Goal: Task Accomplishment & Management: Manage account settings

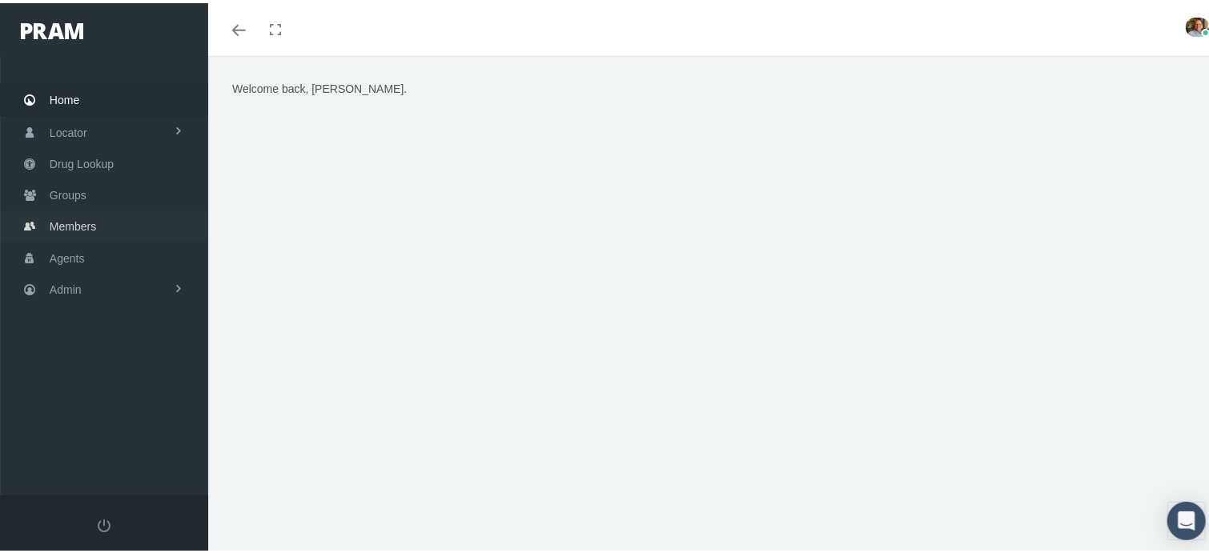
click at [48, 218] on link "Members" at bounding box center [104, 222] width 208 height 31
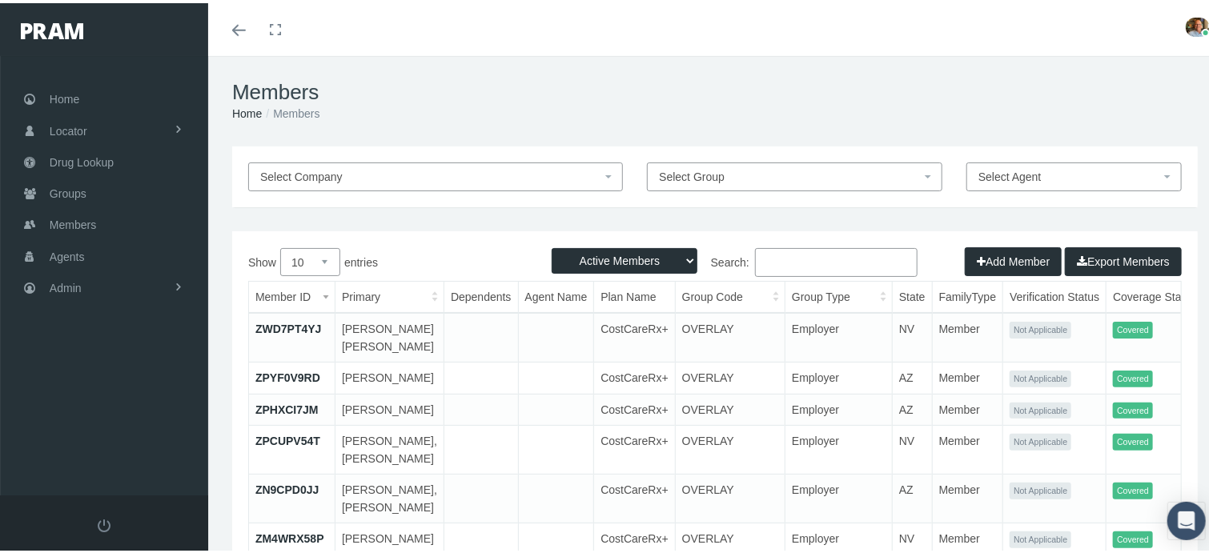
click at [774, 260] on input "Search:" at bounding box center [836, 259] width 163 height 29
paste input "41209163"
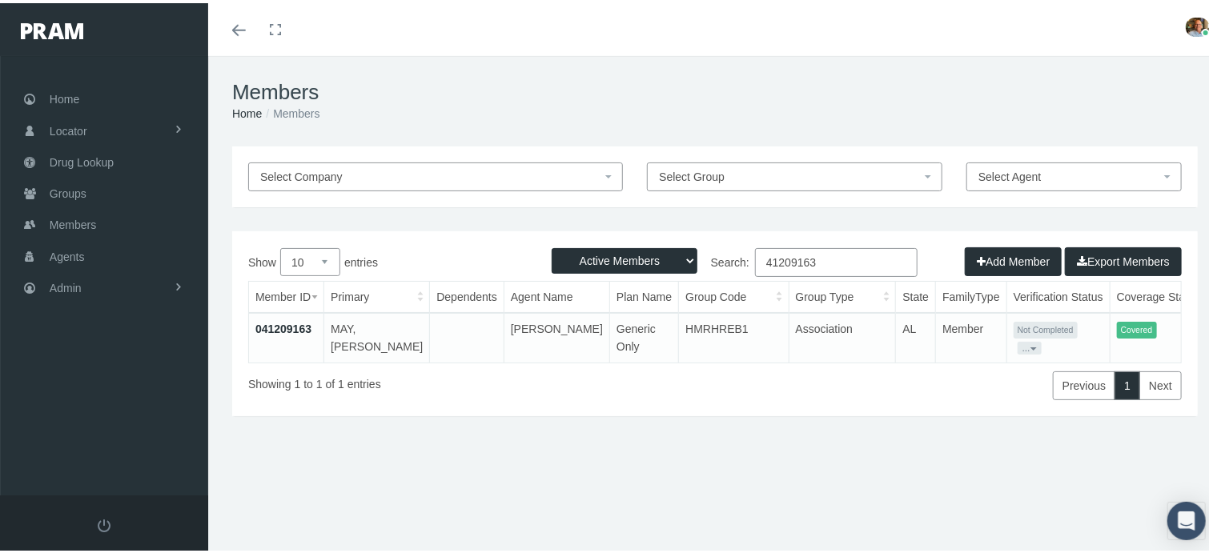
type input "41209163"
click at [279, 330] on link "041209163" at bounding box center [283, 326] width 56 height 13
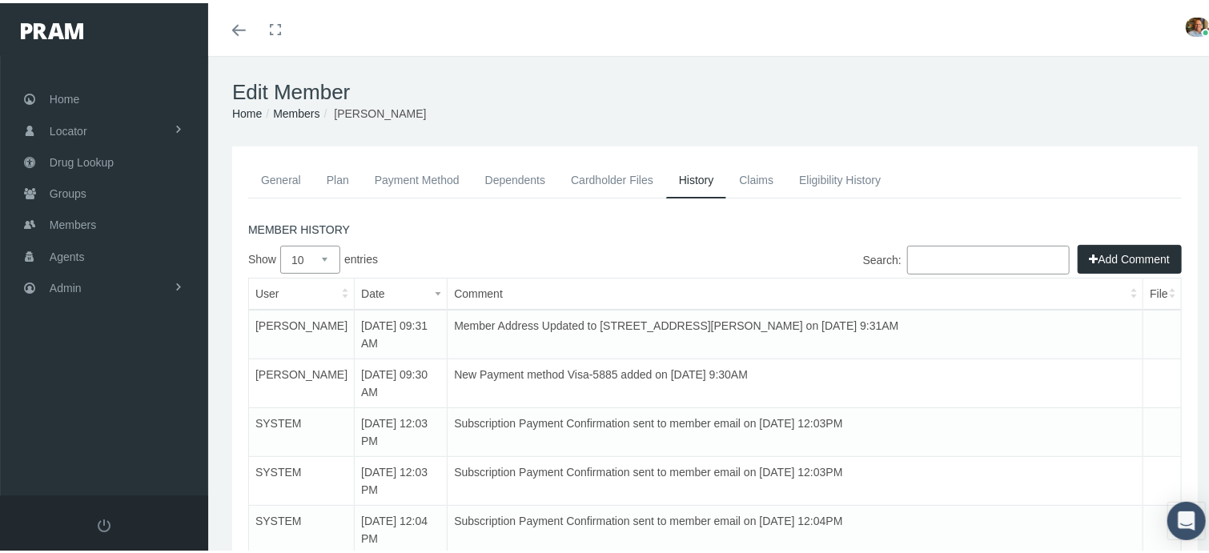
click at [531, 179] on link "Dependents" at bounding box center [515, 176] width 86 height 35
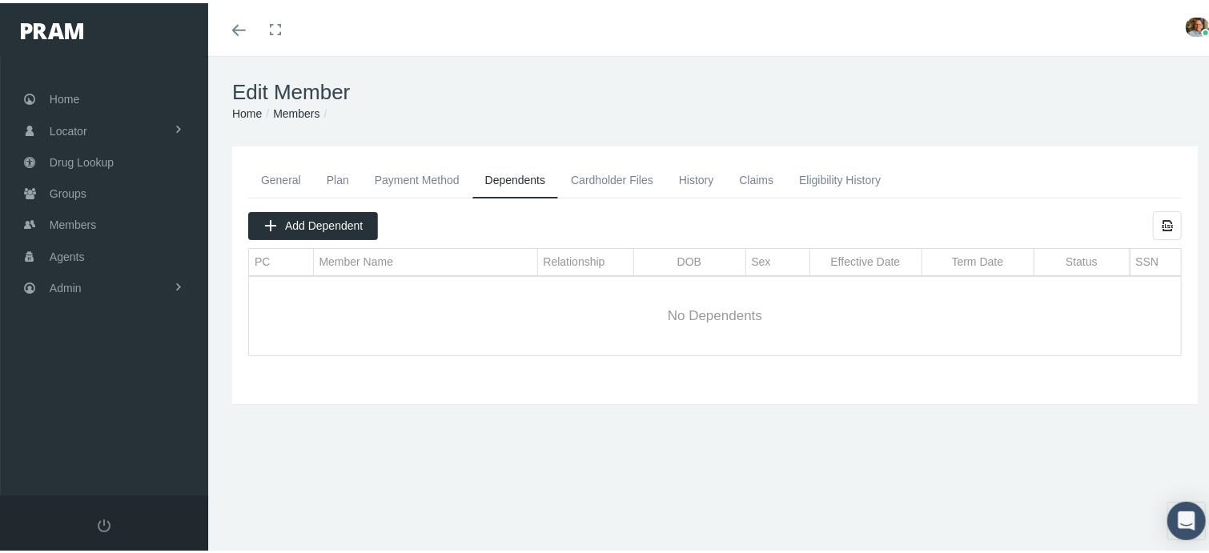
click at [709, 176] on link "History" at bounding box center [696, 176] width 61 height 35
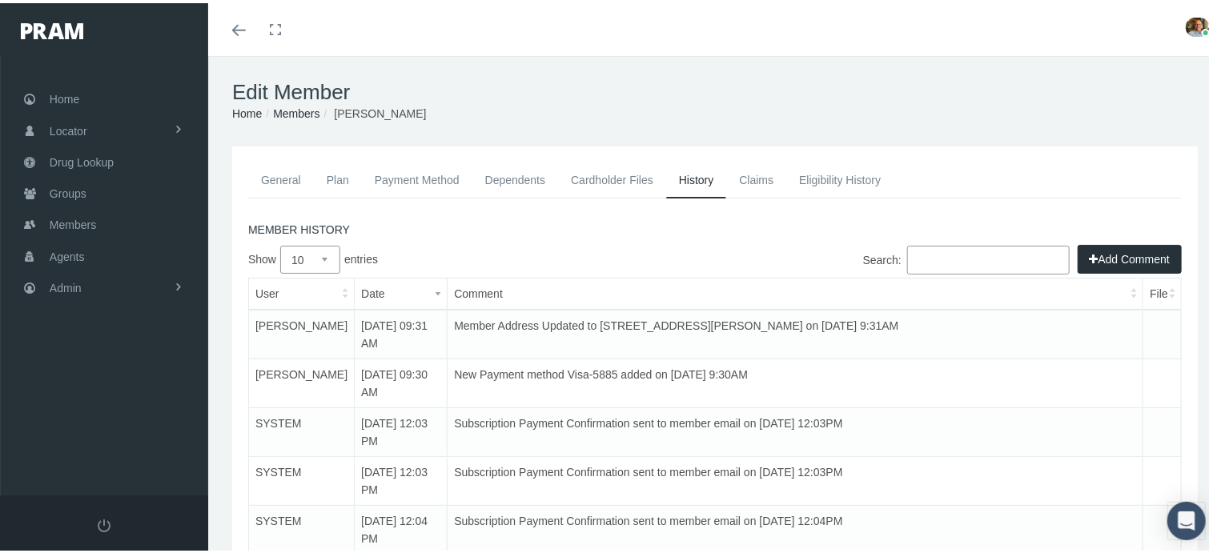
click at [602, 172] on link "Cardholder Files" at bounding box center [612, 176] width 108 height 35
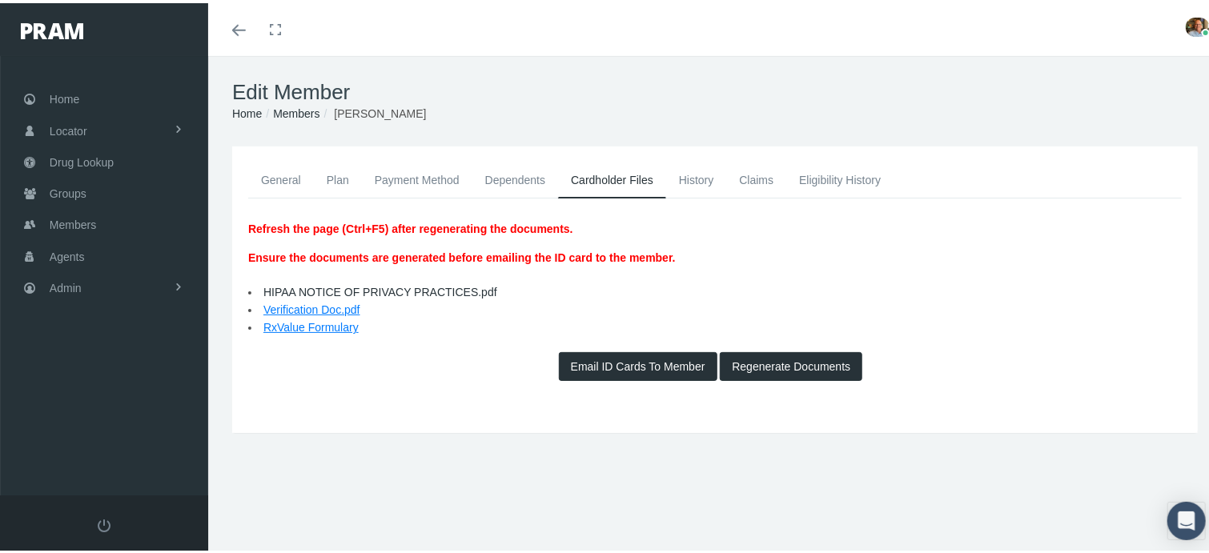
click at [743, 359] on button "Regenerate Documents" at bounding box center [791, 363] width 143 height 29
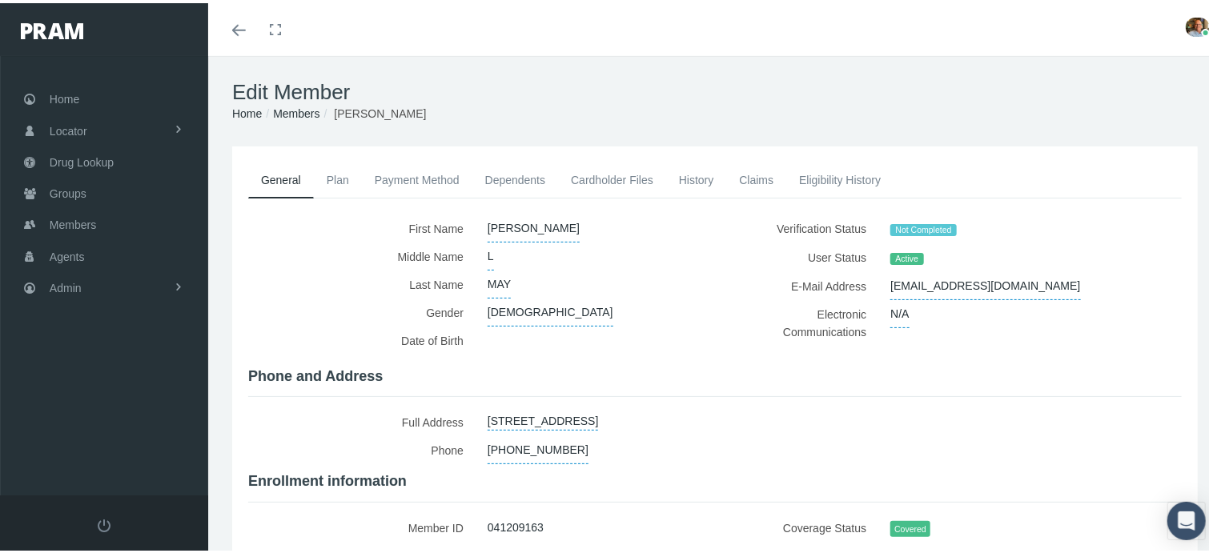
click at [602, 169] on link "Cardholder Files" at bounding box center [612, 176] width 108 height 35
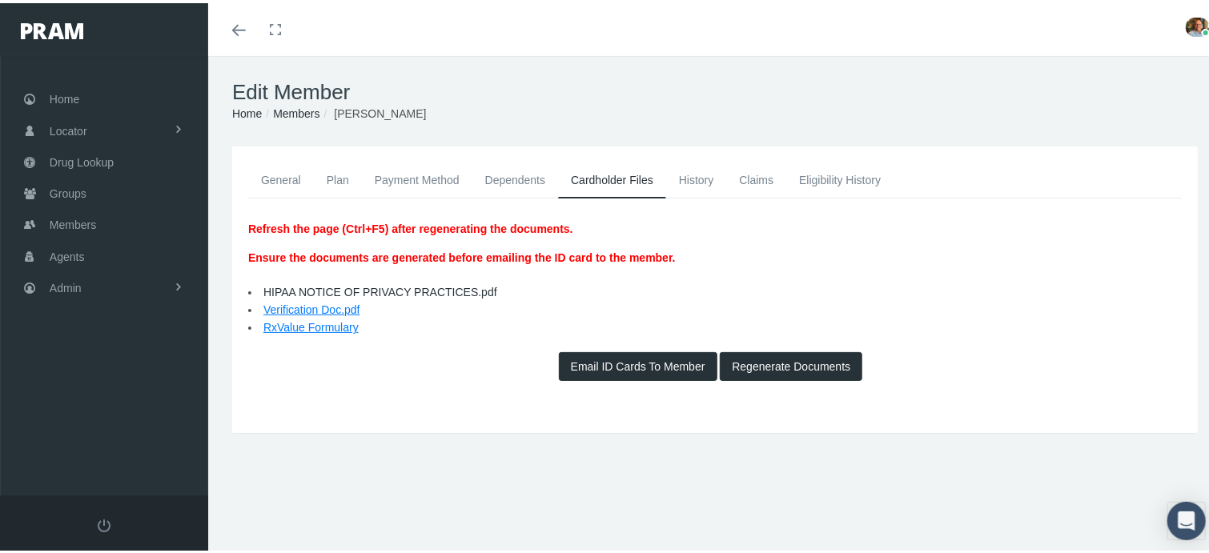
click at [287, 529] on div "General Plan Payment Method Dependents Cardholder Files History L" at bounding box center [715, 343] width 1014 height 400
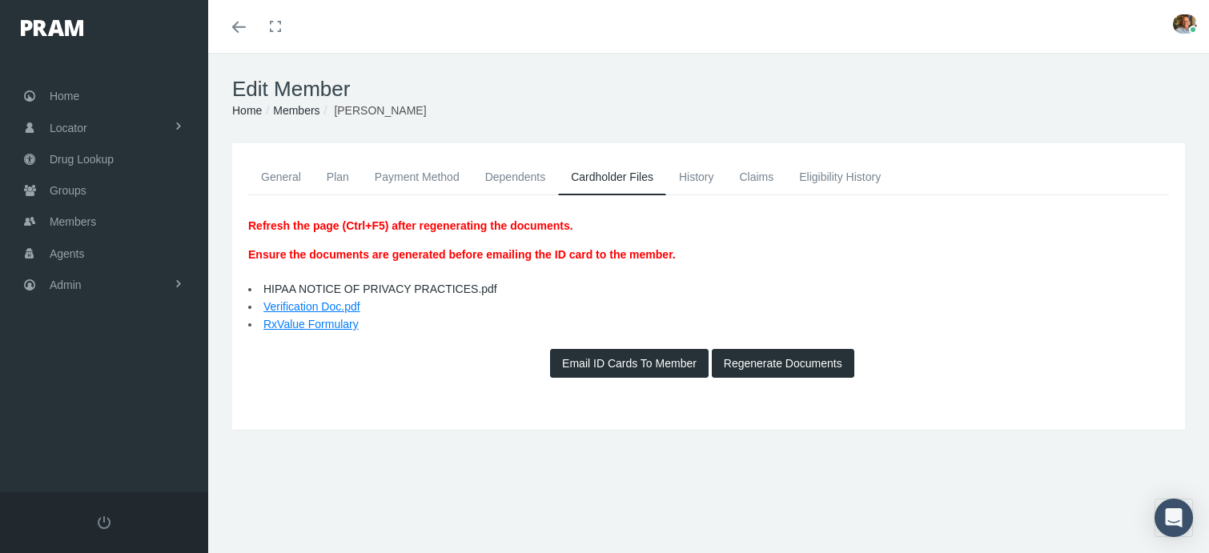
scroll to position [32, 0]
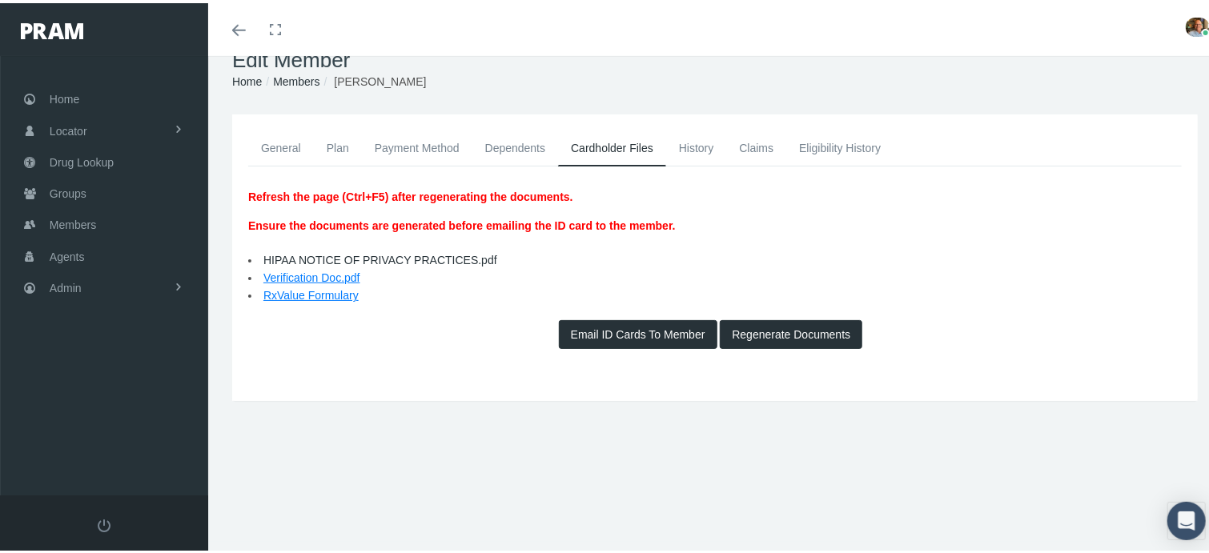
click at [304, 139] on link "General" at bounding box center [281, 144] width 66 height 35
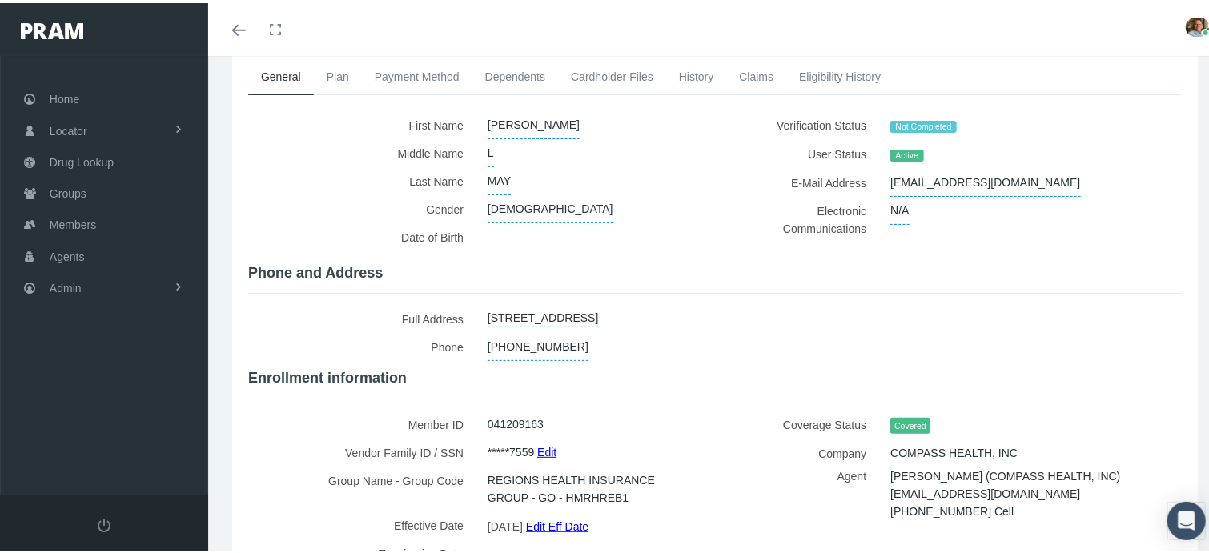
scroll to position [128, 0]
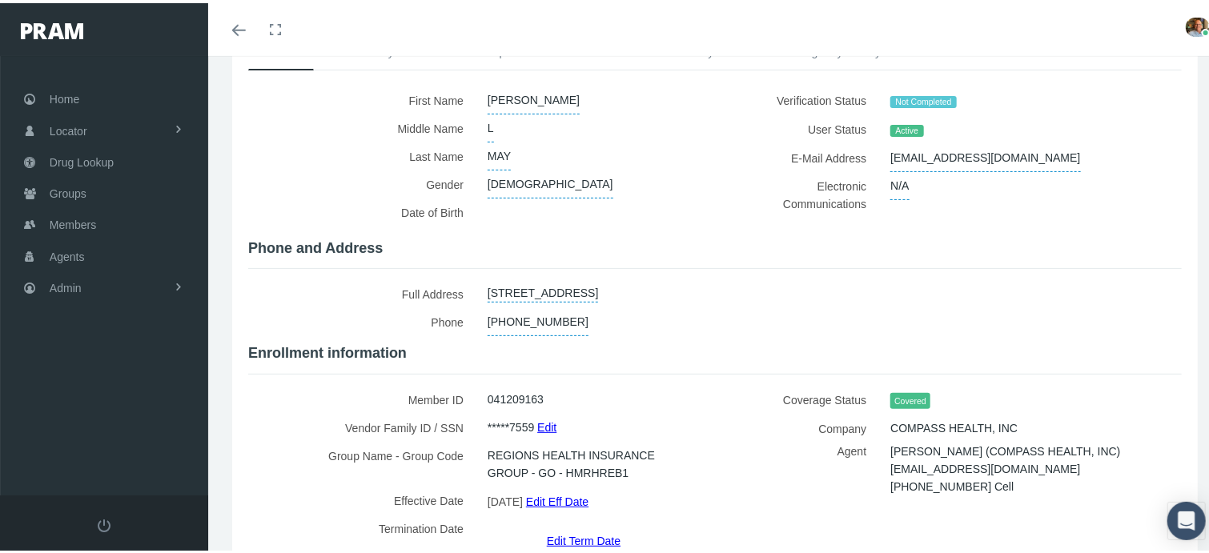
click at [577, 464] on span "REGIONS HEALTH INSURANCE GROUP - GO - HMRHREB1" at bounding box center [589, 461] width 203 height 45
copy span "HMRHREB1"
click at [155, 178] on link "Groups" at bounding box center [104, 190] width 208 height 31
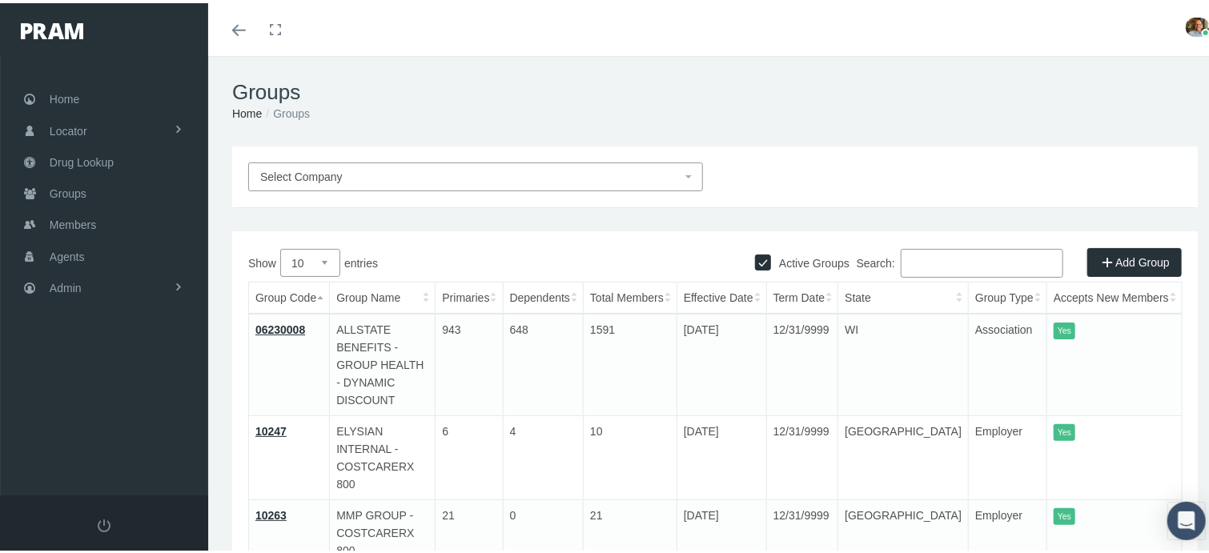
click at [943, 264] on input "Search:" at bounding box center [982, 260] width 163 height 29
paste input "HMRHREB1"
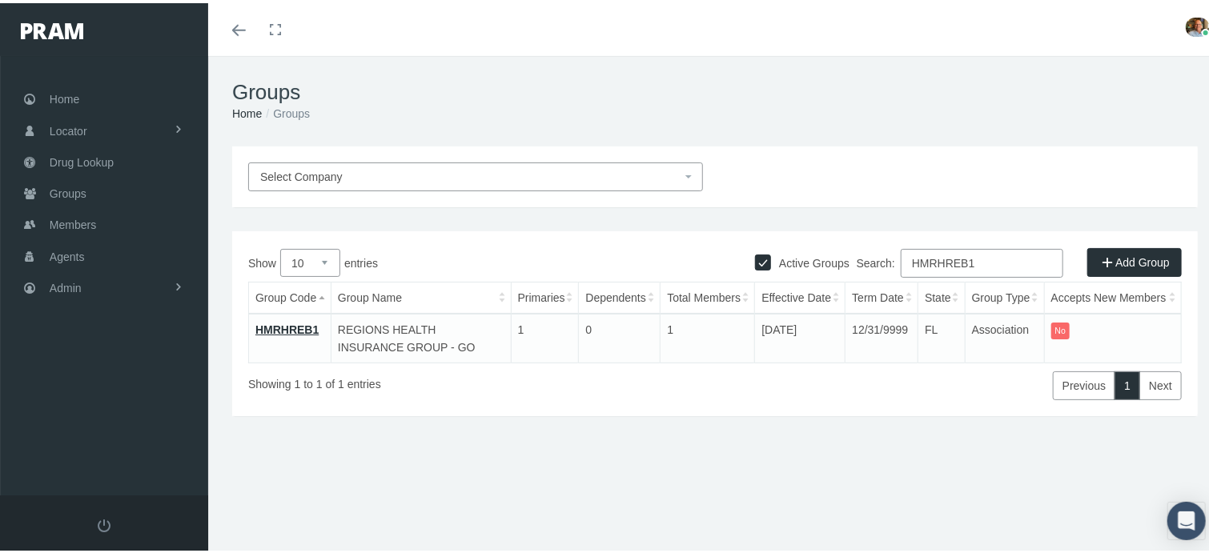
type input "HMRHREB1"
click at [271, 327] on link "HMRHREB1" at bounding box center [286, 326] width 63 height 13
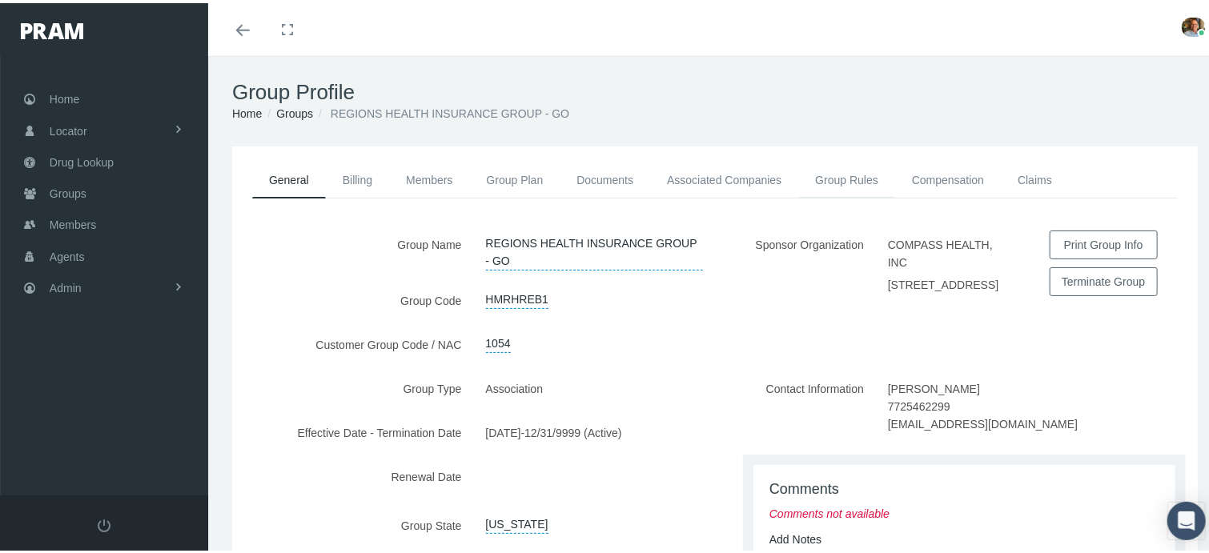
click at [867, 174] on link "Group Rules" at bounding box center [846, 176] width 97 height 35
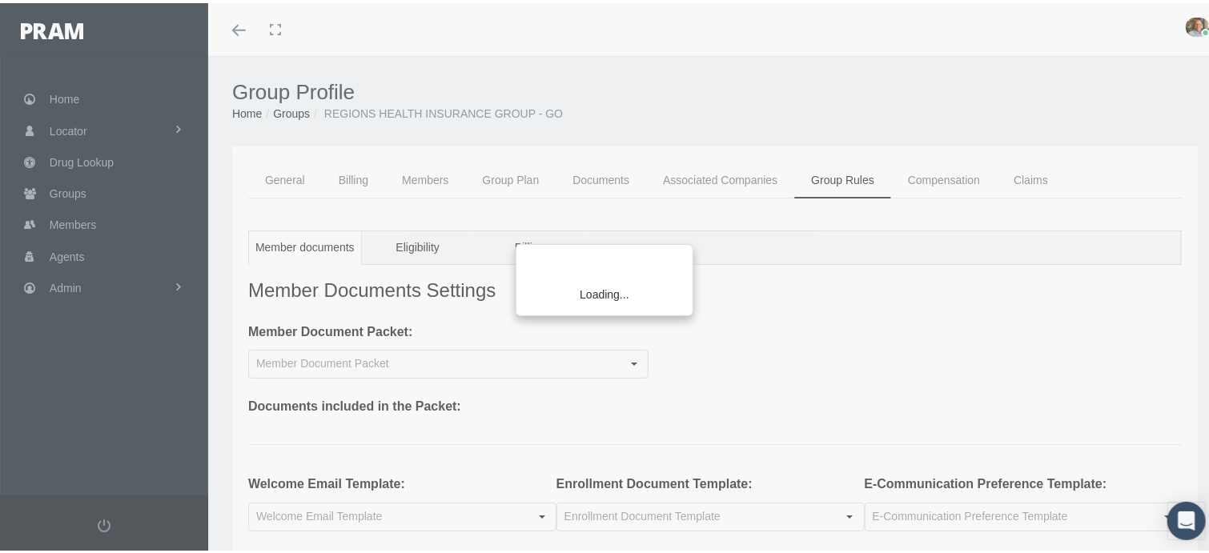
type input "RxEDO Insured Individual"
type input "Welcome Email Insured Plan Individual"
type input "Enrollment Form Insured Rx plans"
type input "Electronic Communication Preference"
type input "PRAM Bloom Welcome Email"
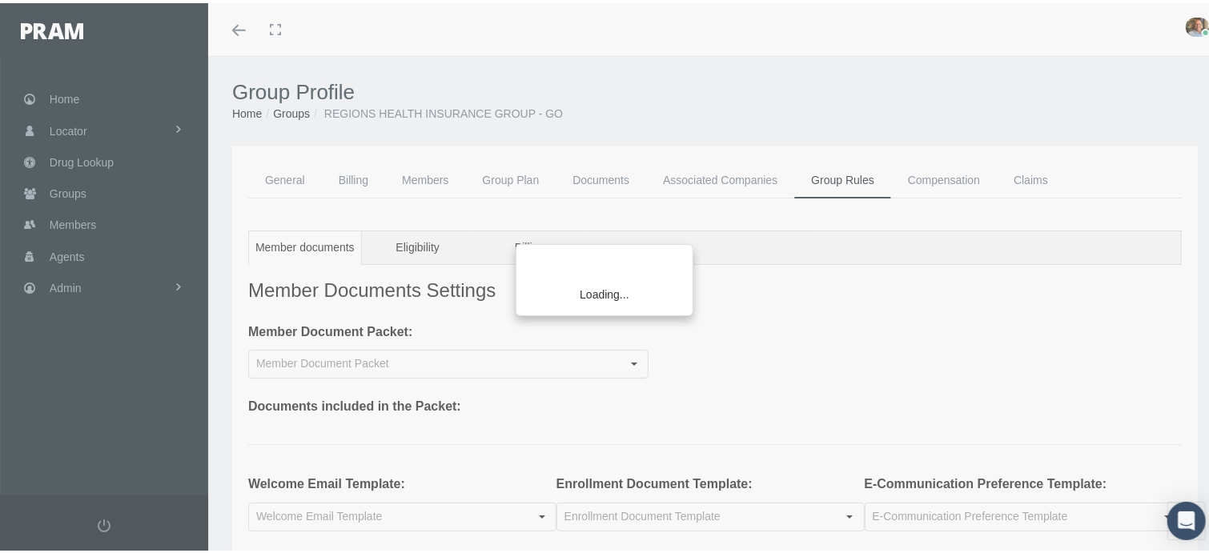
type input "Fine Print Insured"
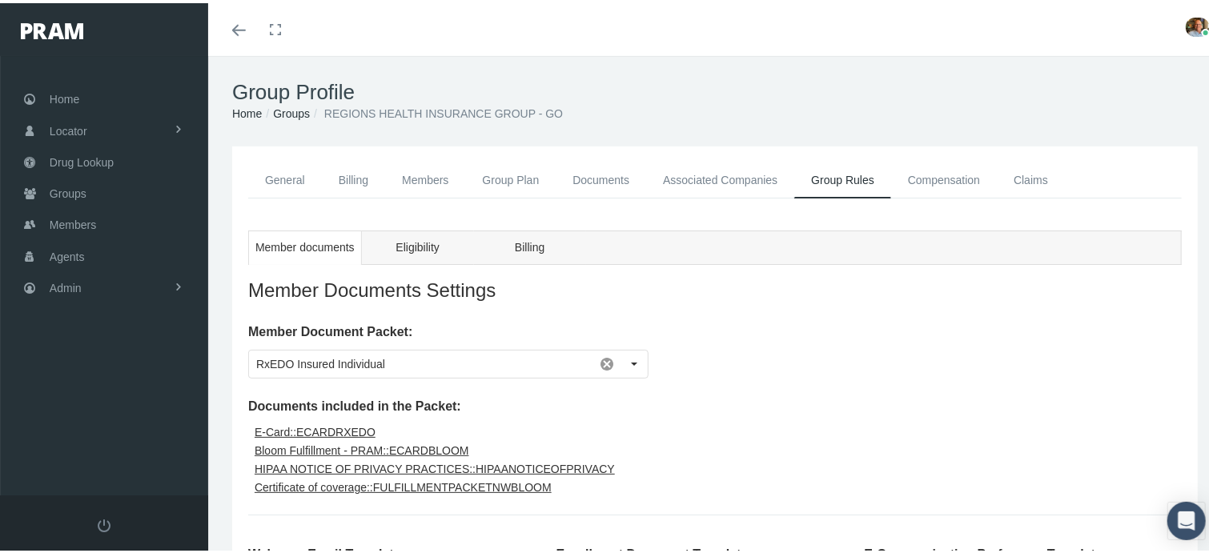
click at [1022, 322] on div "Member Document Packet: RxEDO Insured Individual Documents included in the Pack…" at bounding box center [715, 503] width 934 height 367
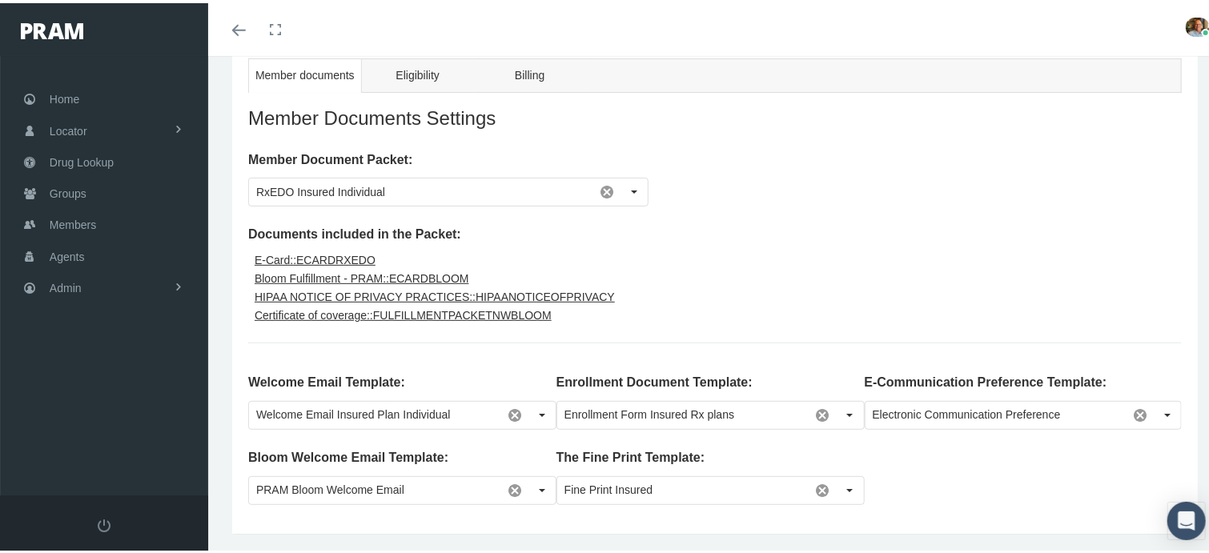
scroll to position [149, 0]
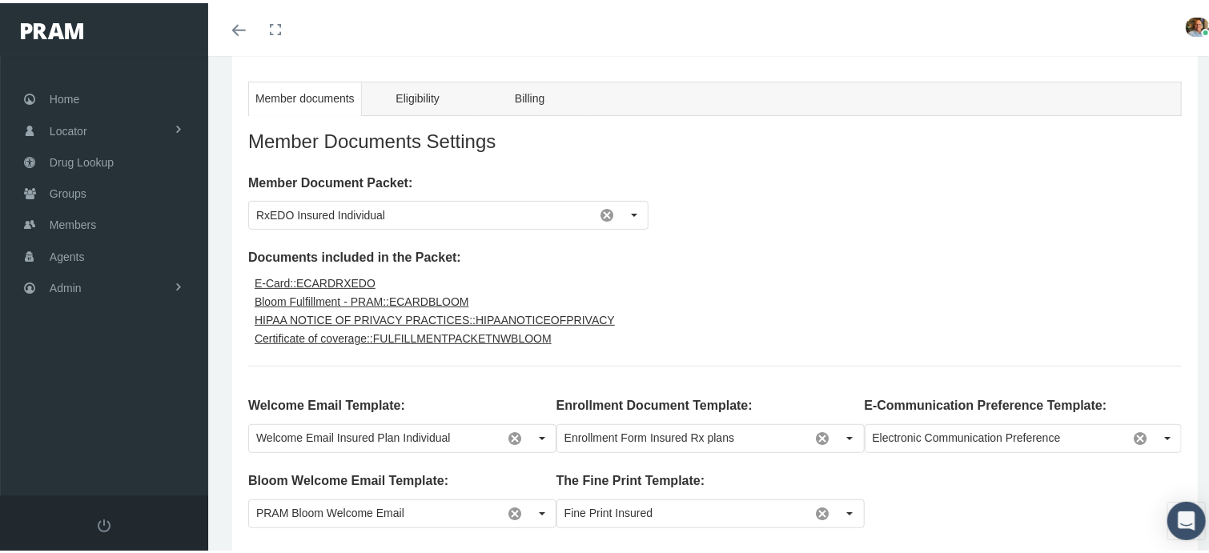
click at [239, 27] on span at bounding box center [239, 27] width 14 height 2
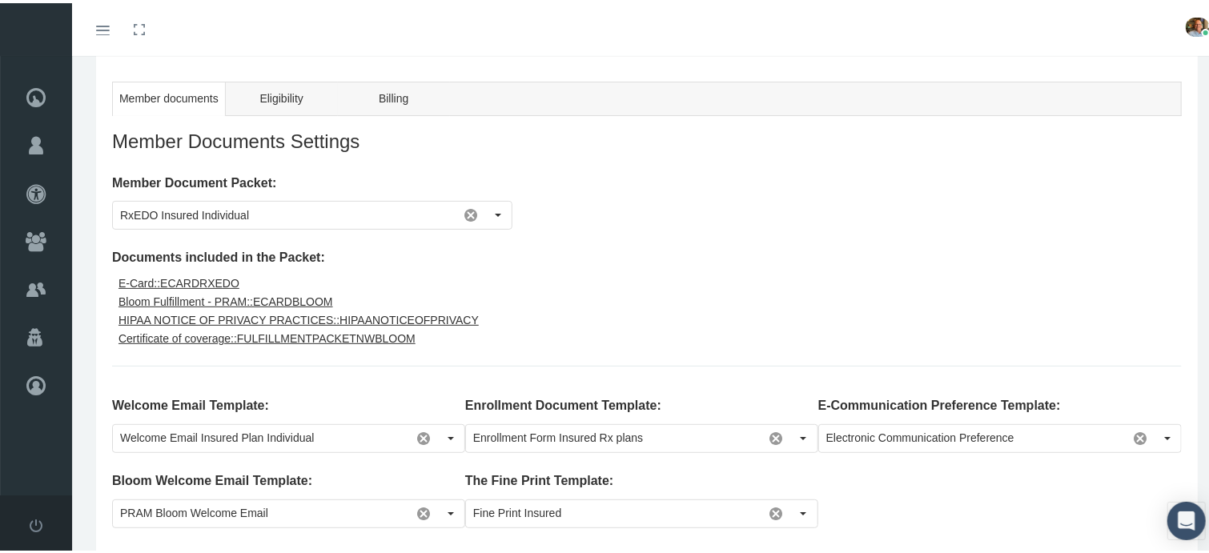
click at [101, 29] on icon "Toggle menubar" at bounding box center [103, 27] width 14 height 10
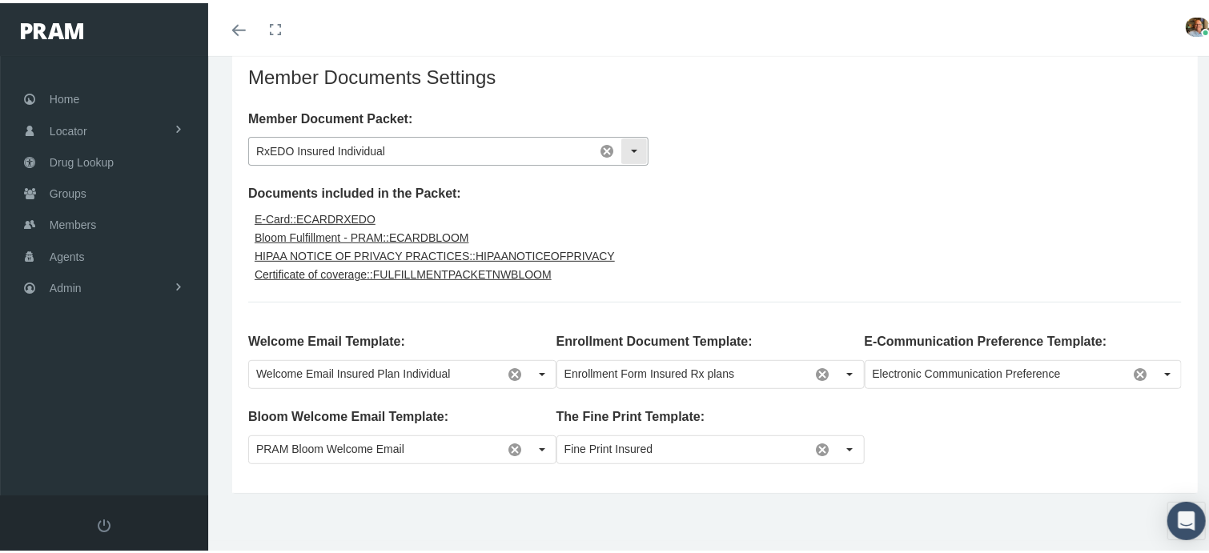
scroll to position [0, 0]
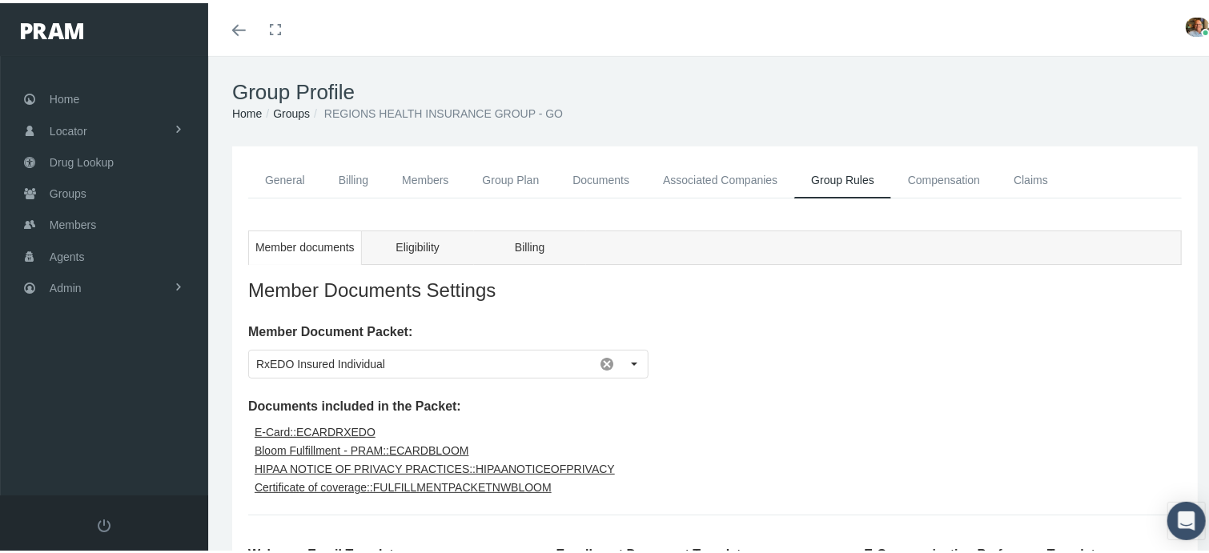
click at [408, 179] on link "Members" at bounding box center [425, 177] width 80 height 36
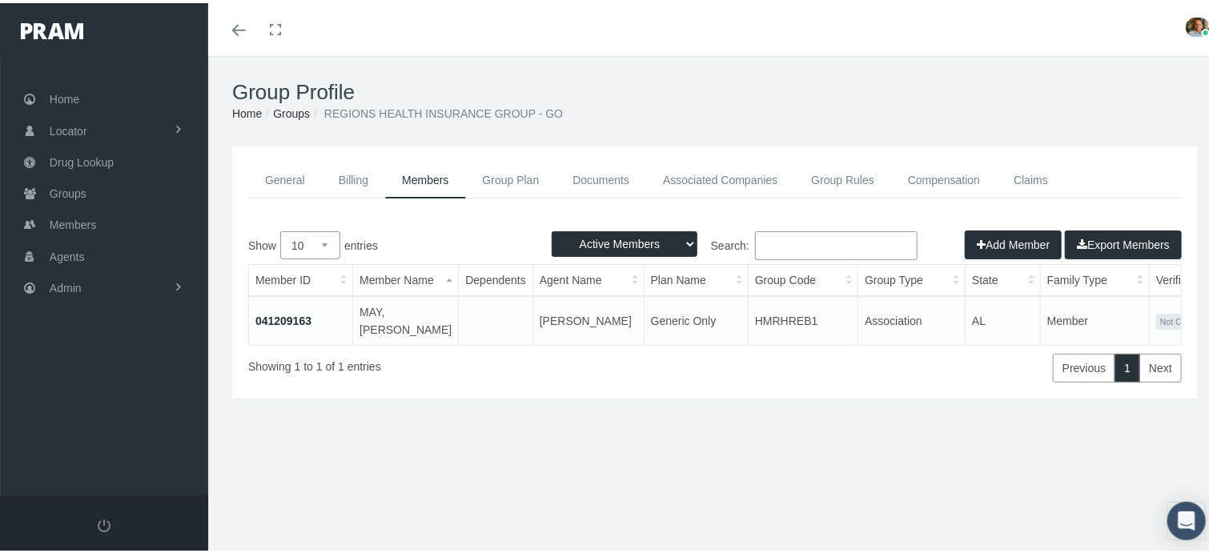
click at [283, 316] on link "041209163" at bounding box center [283, 318] width 56 height 13
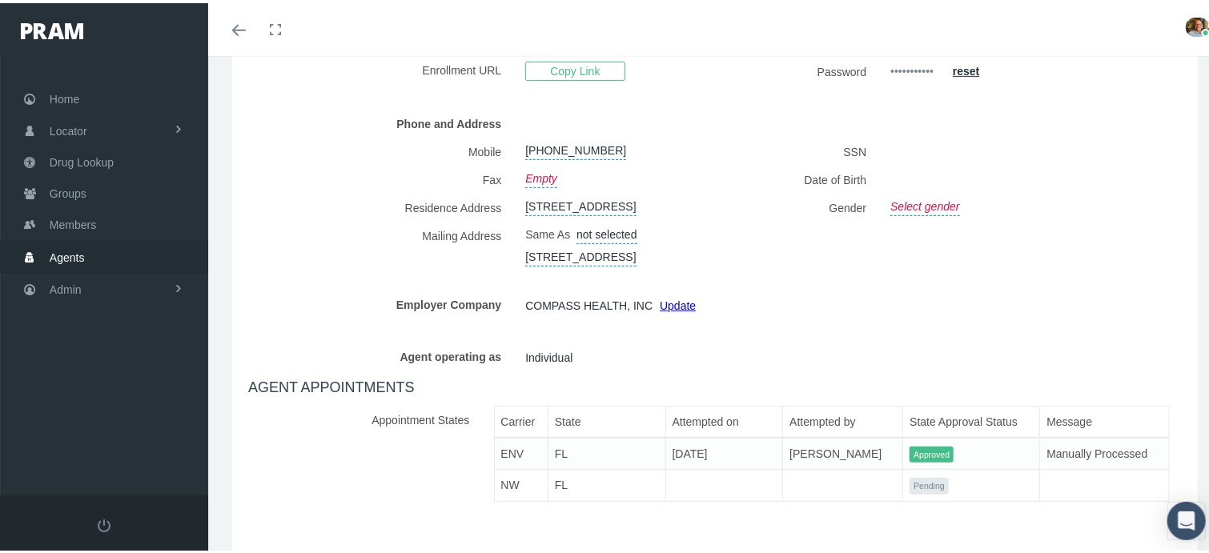
scroll to position [207, 0]
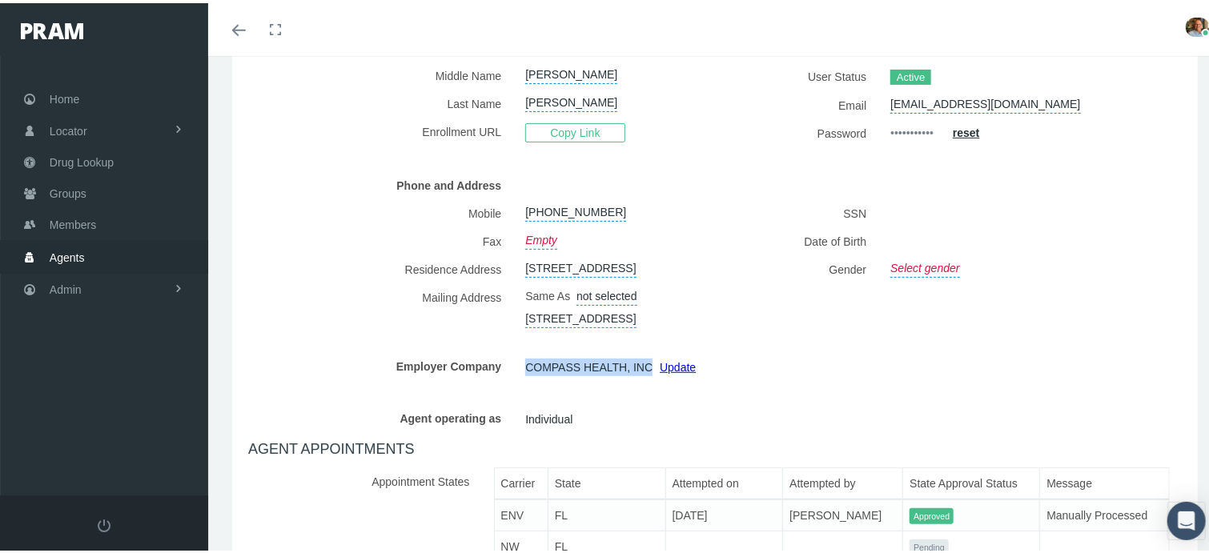
drag, startPoint x: 523, startPoint y: 390, endPoint x: 650, endPoint y: 390, distance: 127.3
click at [650, 377] on div "COMPASS HEALTH, INC Update" at bounding box center [608, 367] width 190 height 22
copy span "COMPASS HEALTH, INC"
click at [90, 290] on link "Admin" at bounding box center [104, 286] width 208 height 31
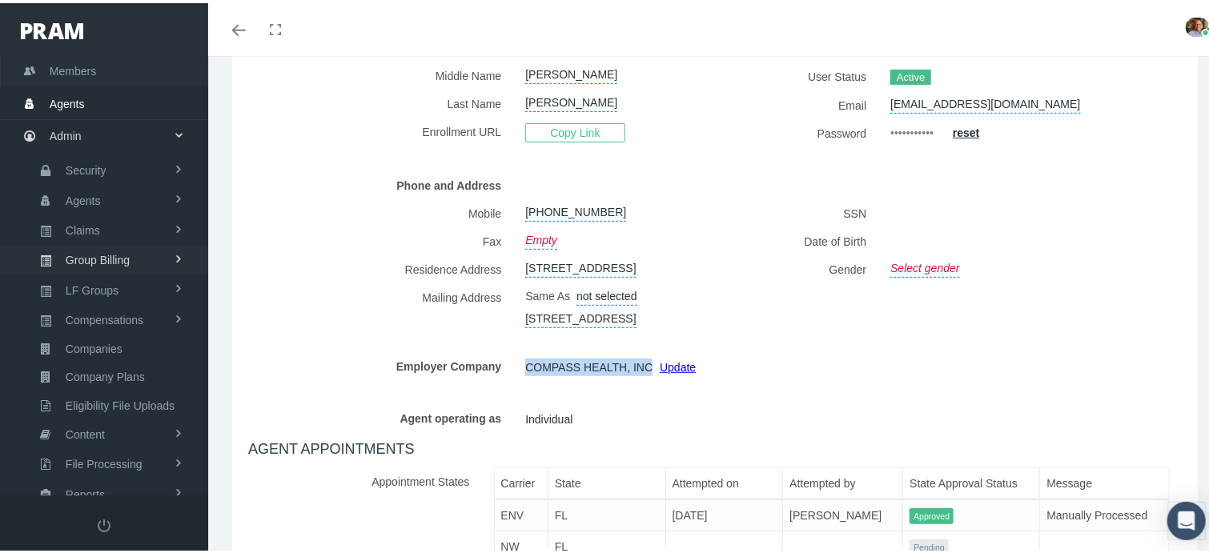
scroll to position [160, 0]
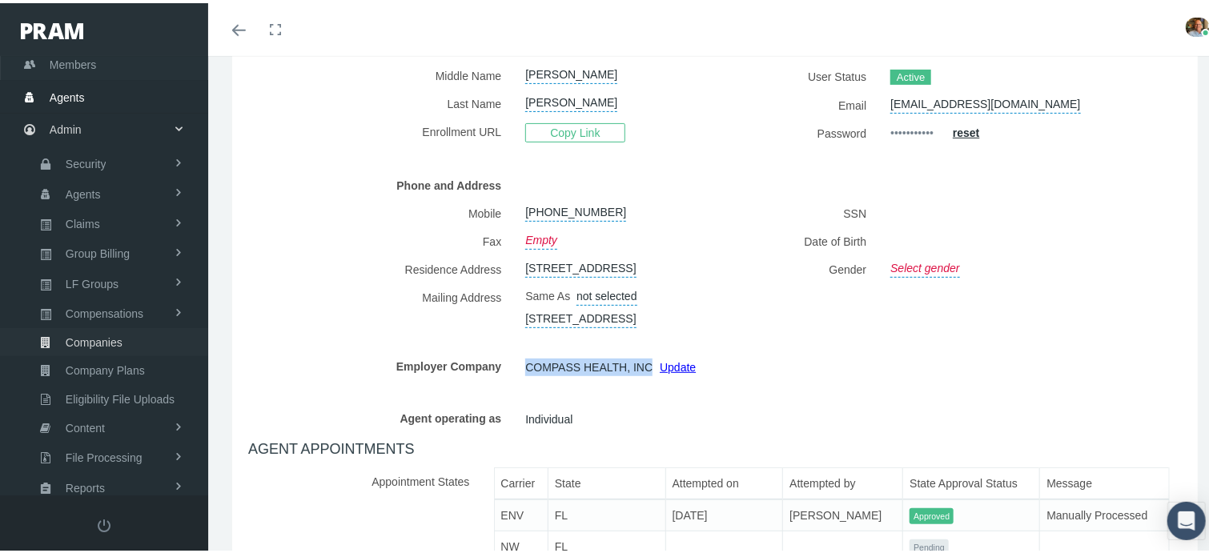
click at [99, 336] on span "Companies" at bounding box center [94, 339] width 57 height 27
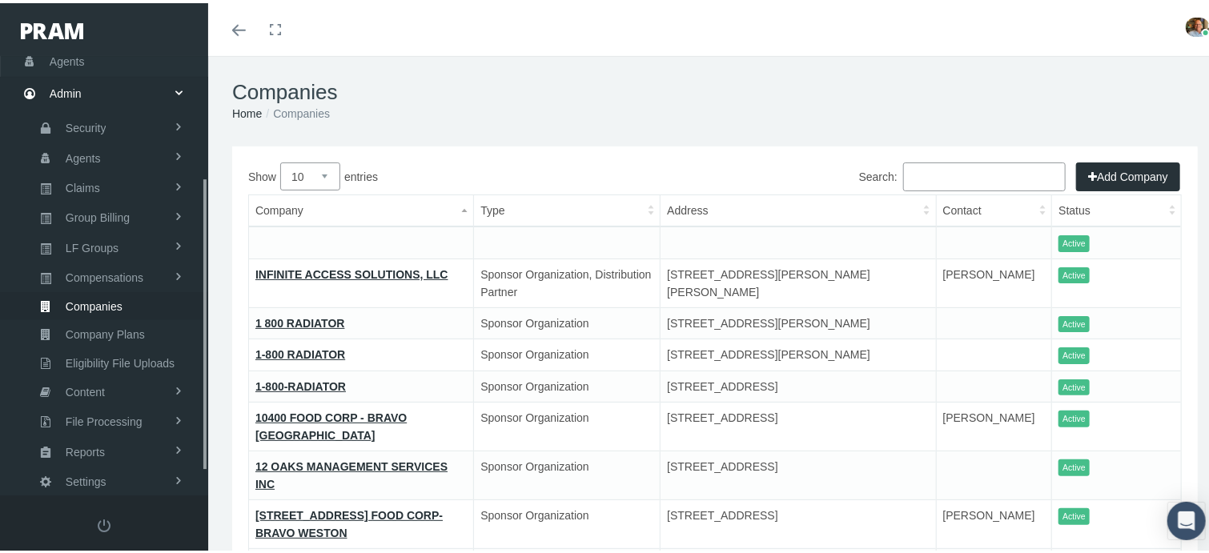
scroll to position [218, 0]
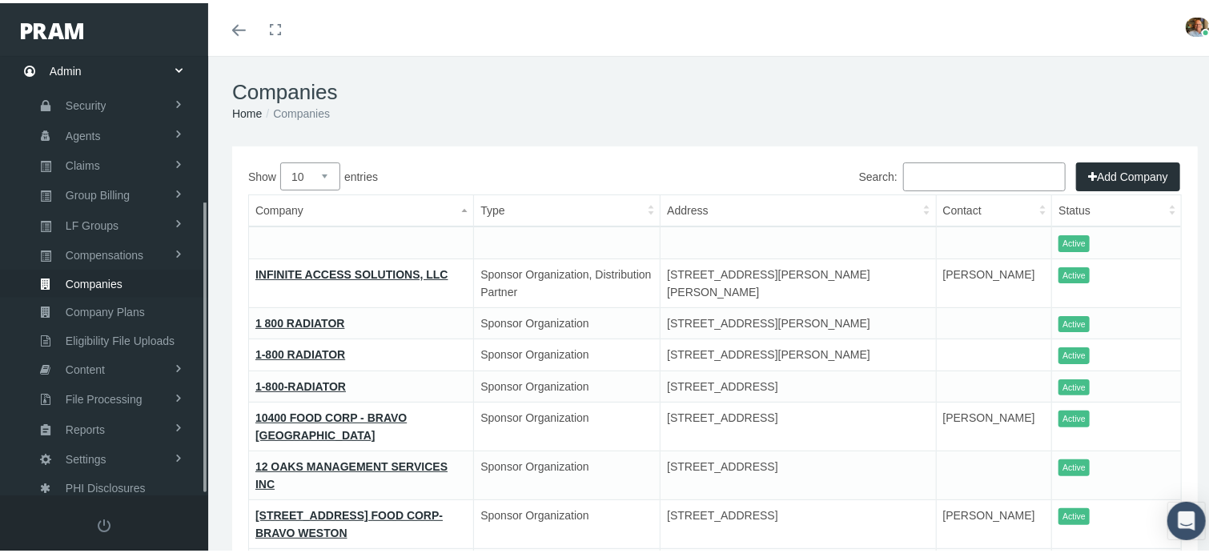
click at [910, 169] on input "Search:" at bounding box center [984, 173] width 163 height 29
paste input "COMPASS HEALTH, INC"
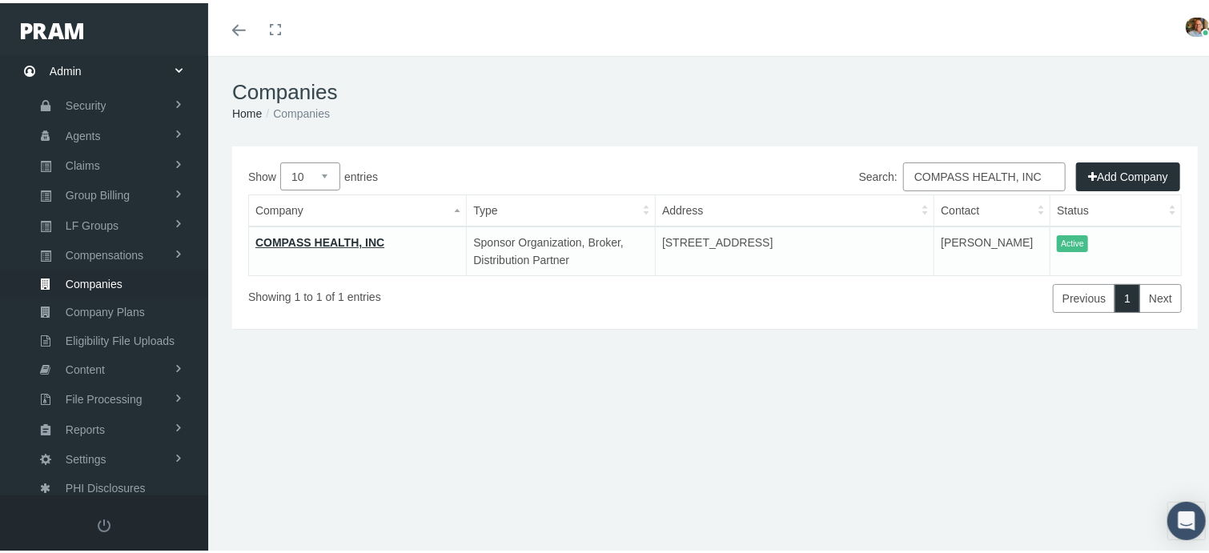
type input "COMPASS HEALTH, INC"
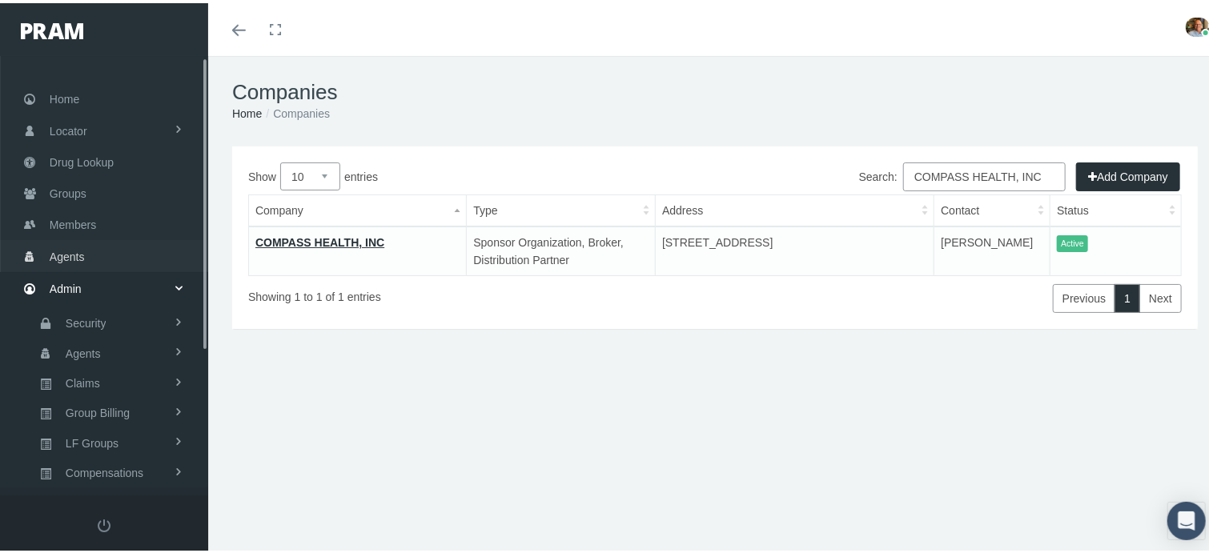
click at [90, 244] on link "Agents" at bounding box center [104, 252] width 208 height 31
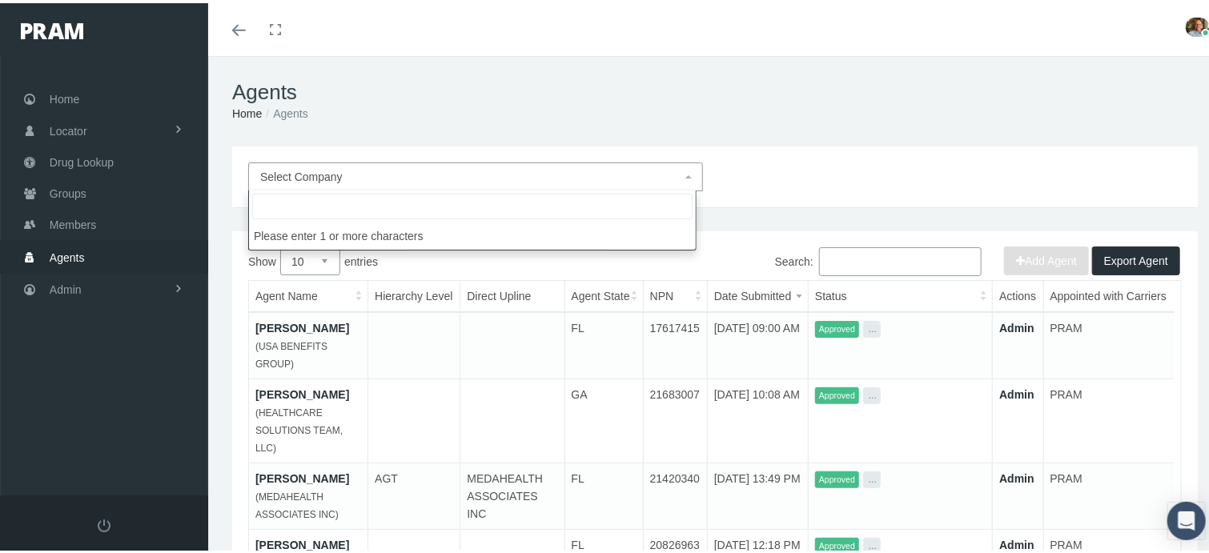
click at [500, 170] on span "Select Company" at bounding box center [470, 174] width 421 height 18
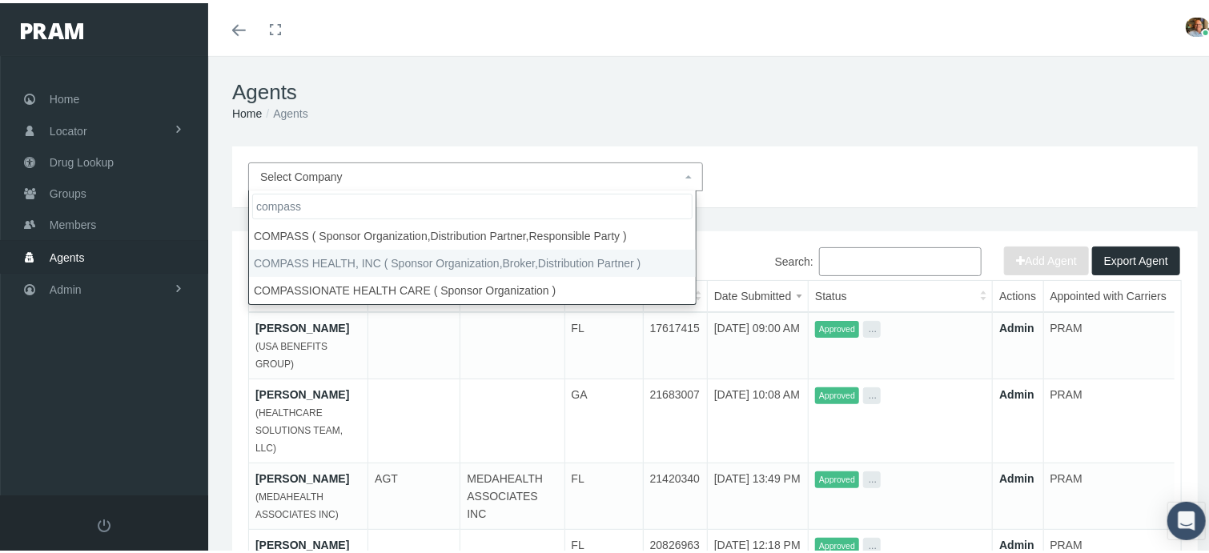
type input "compass"
select select "4780"
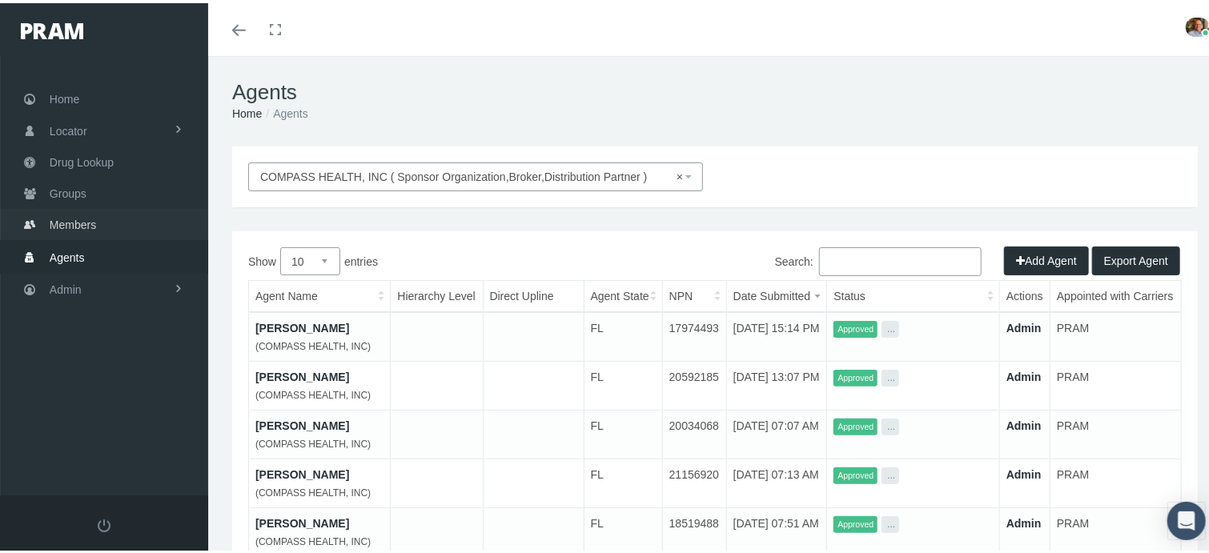
click at [90, 214] on span "Members" at bounding box center [73, 222] width 46 height 30
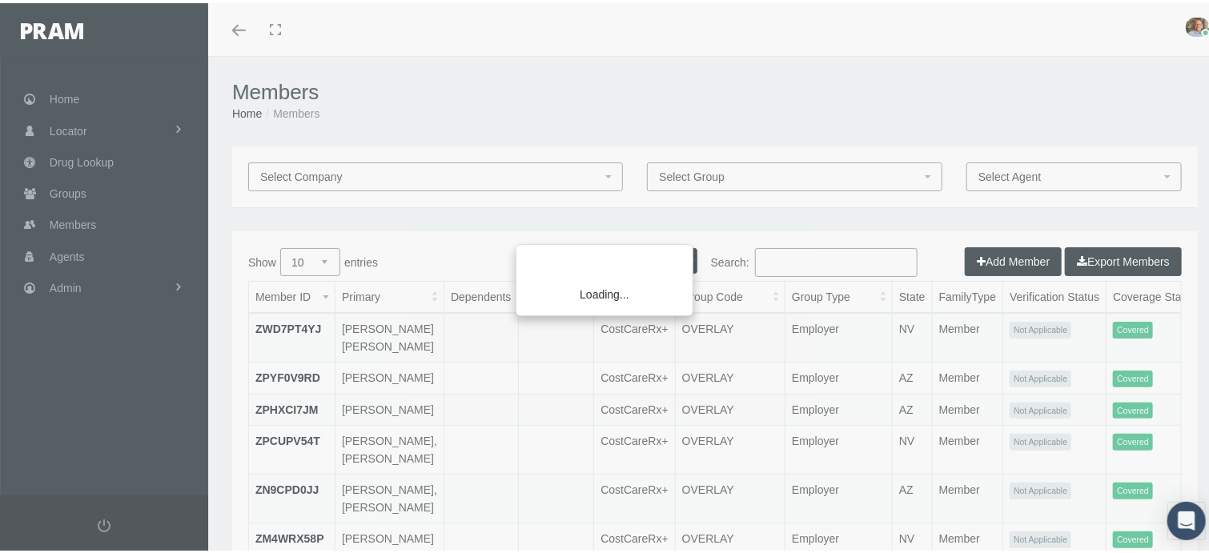
click at [772, 262] on div "Loading..." at bounding box center [604, 276] width 1209 height 553
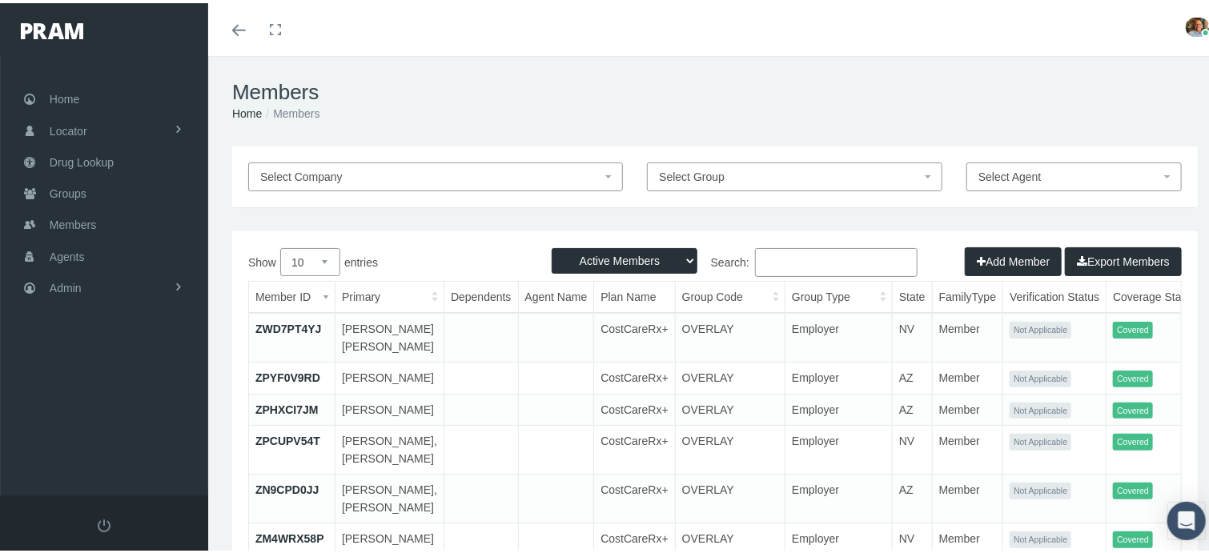
click at [773, 262] on input "Search:" at bounding box center [836, 259] width 163 height 29
paste input "41209163"
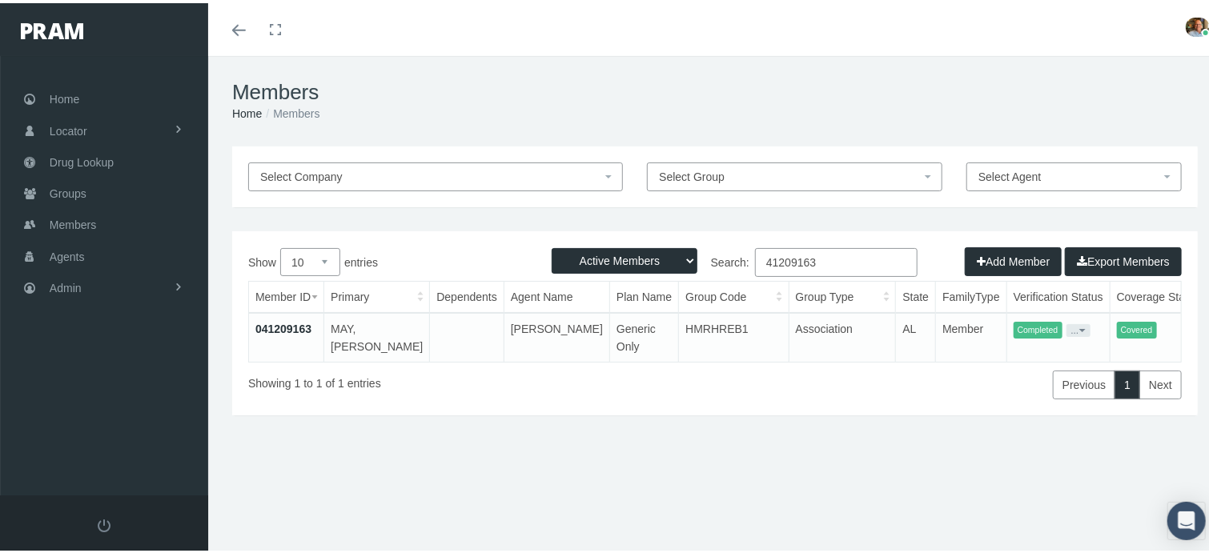
type input "41209163"
click at [295, 329] on link "041209163" at bounding box center [283, 326] width 56 height 13
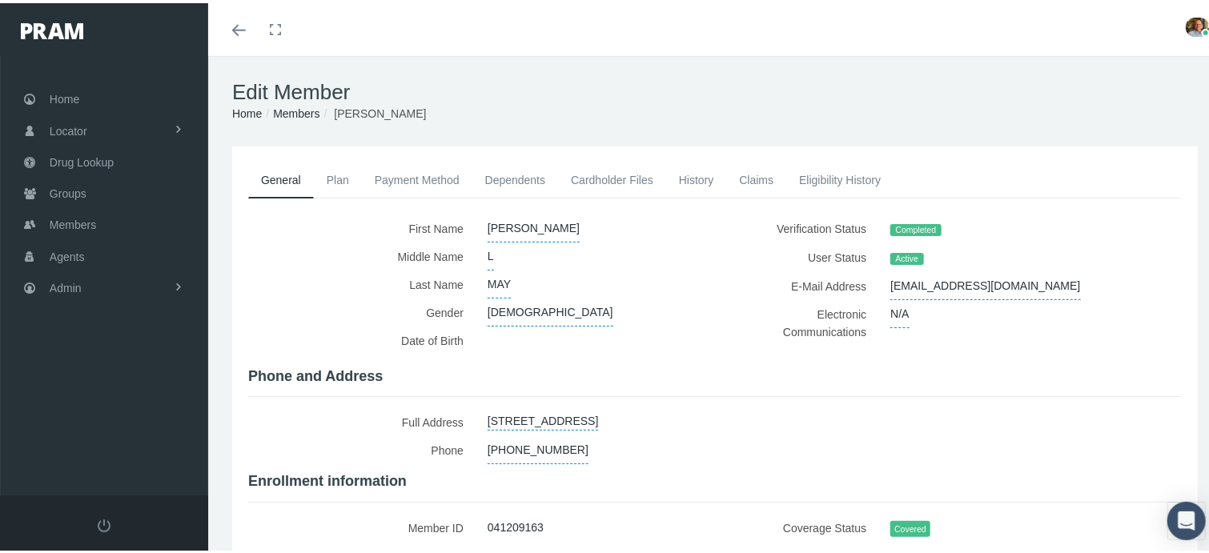
click at [584, 179] on link "Cardholder Files" at bounding box center [612, 176] width 108 height 35
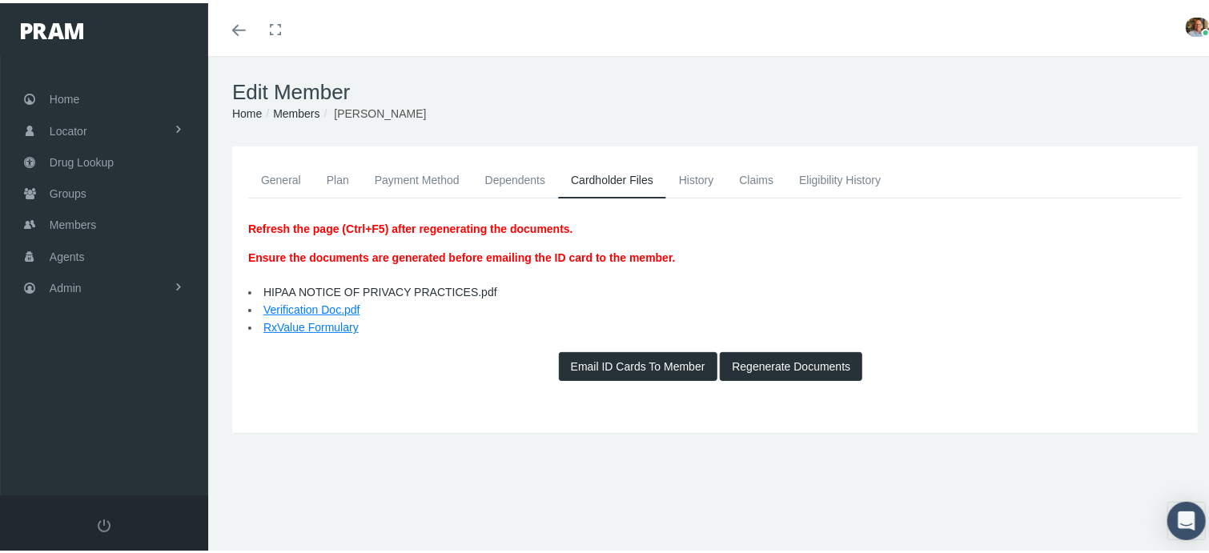
click at [750, 359] on button "Regenerate Documents" at bounding box center [791, 363] width 143 height 29
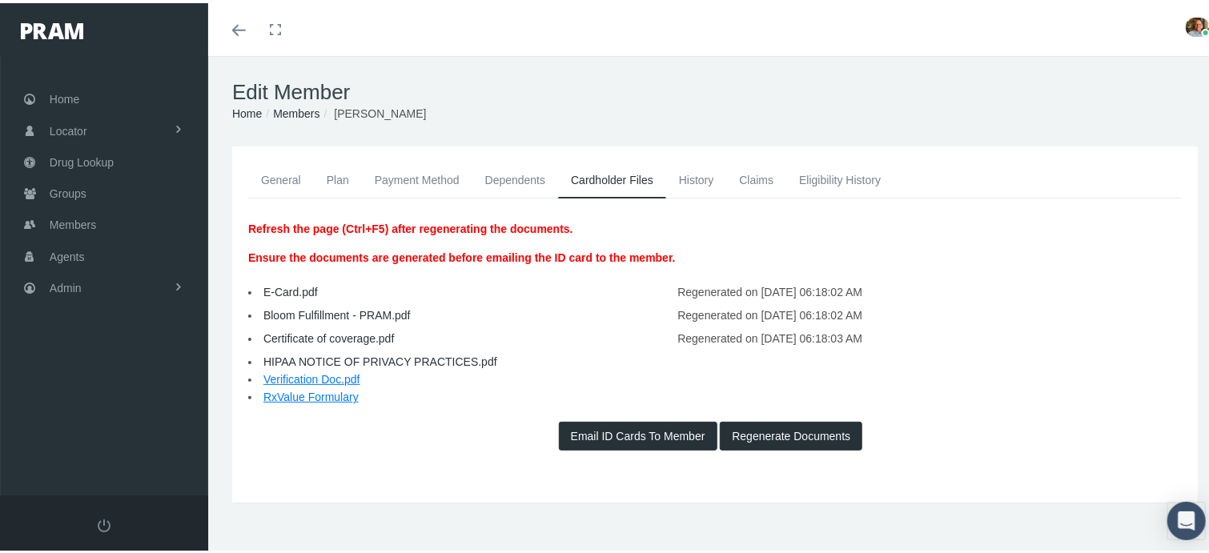
click at [287, 182] on link "General" at bounding box center [281, 176] width 66 height 35
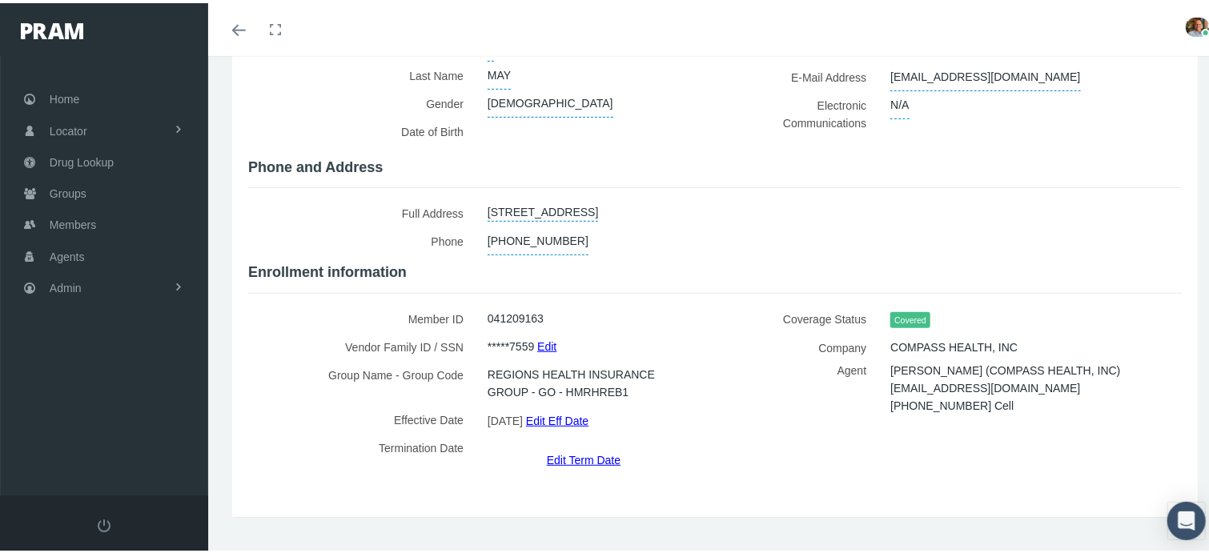
scroll to position [222, 0]
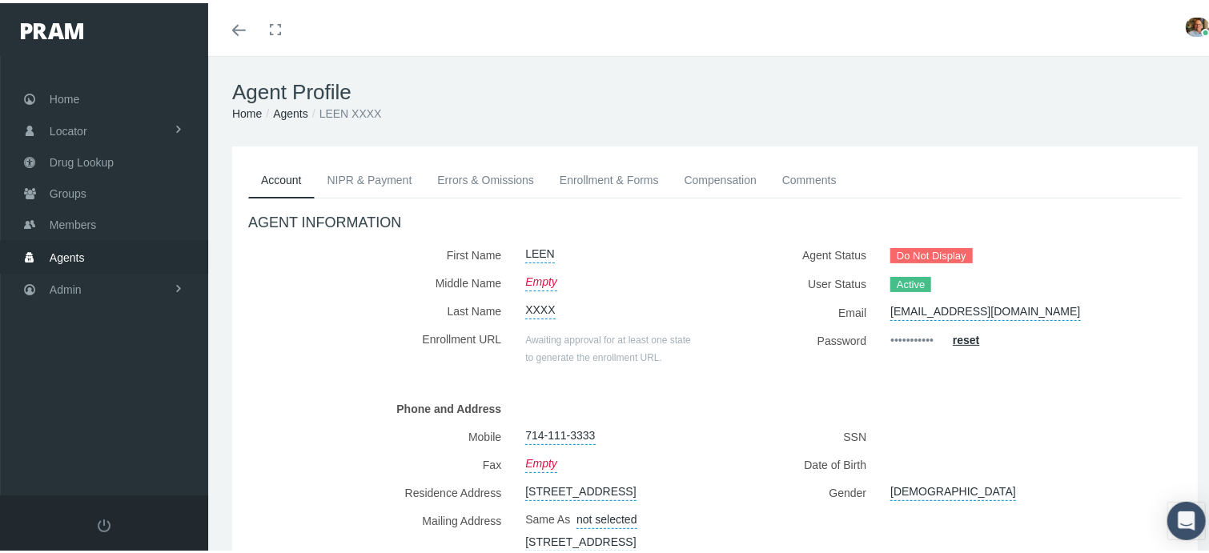
click at [800, 175] on link "Comments" at bounding box center [810, 176] width 80 height 35
